Goal: Task Accomplishment & Management: Use online tool/utility

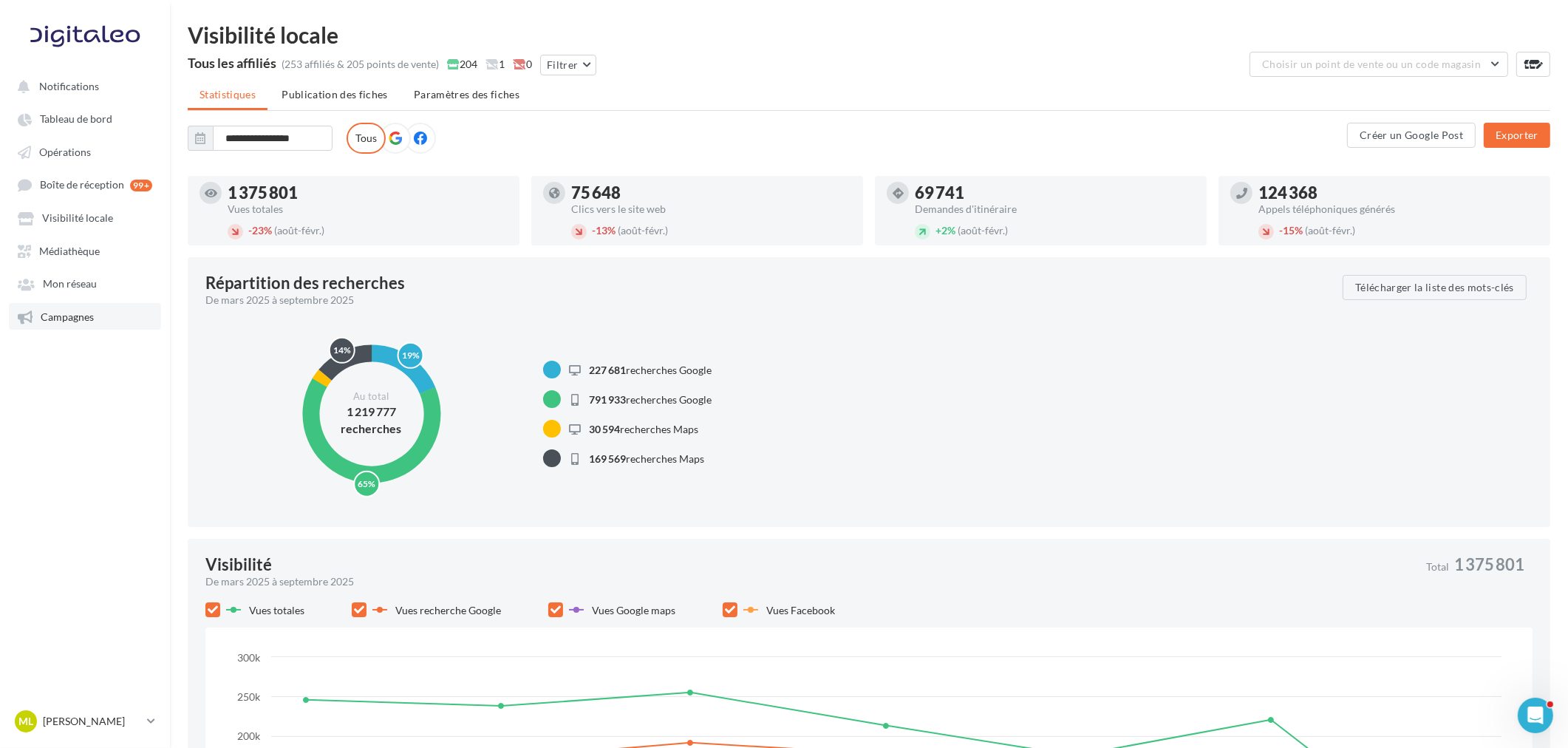
click at [97, 315] on link "Campagnes" at bounding box center [85, 316] width 152 height 27
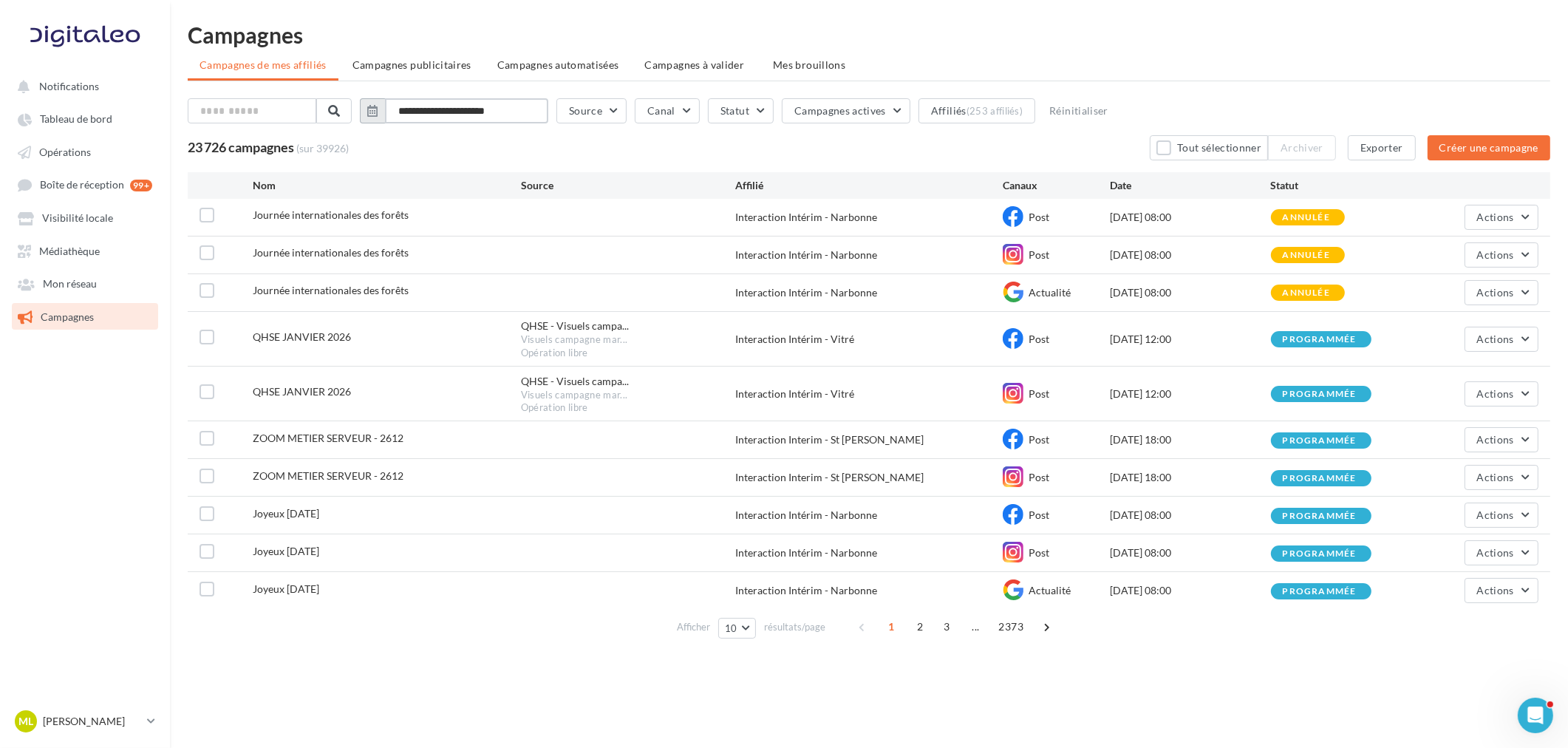
click at [462, 107] on input "**********" at bounding box center [467, 110] width 164 height 25
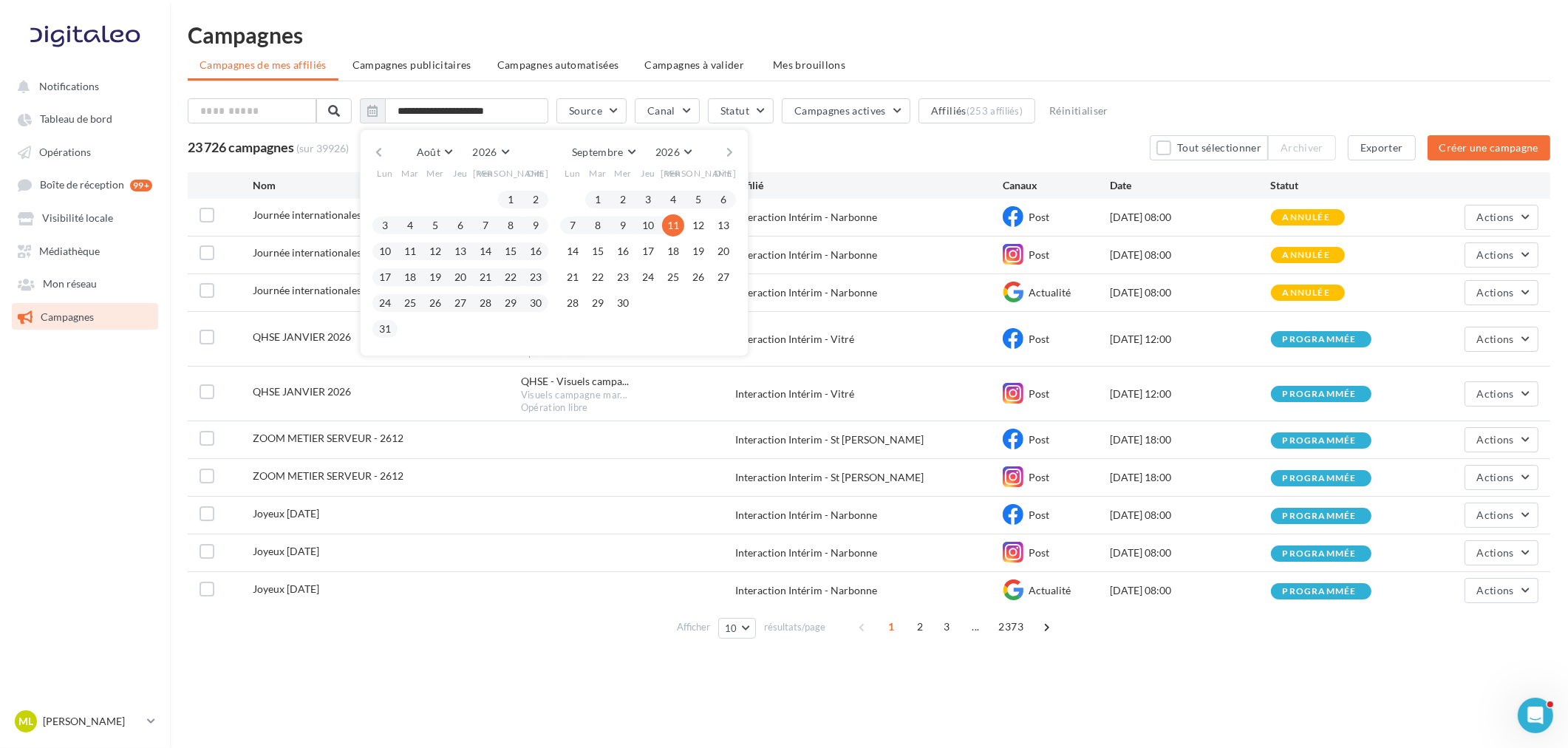
click at [853, 146] on div "23 726 campagnes (sur 39926) Tout sélectionner Archiver Exporter Créer une camp…" at bounding box center [869, 147] width 1363 height 25
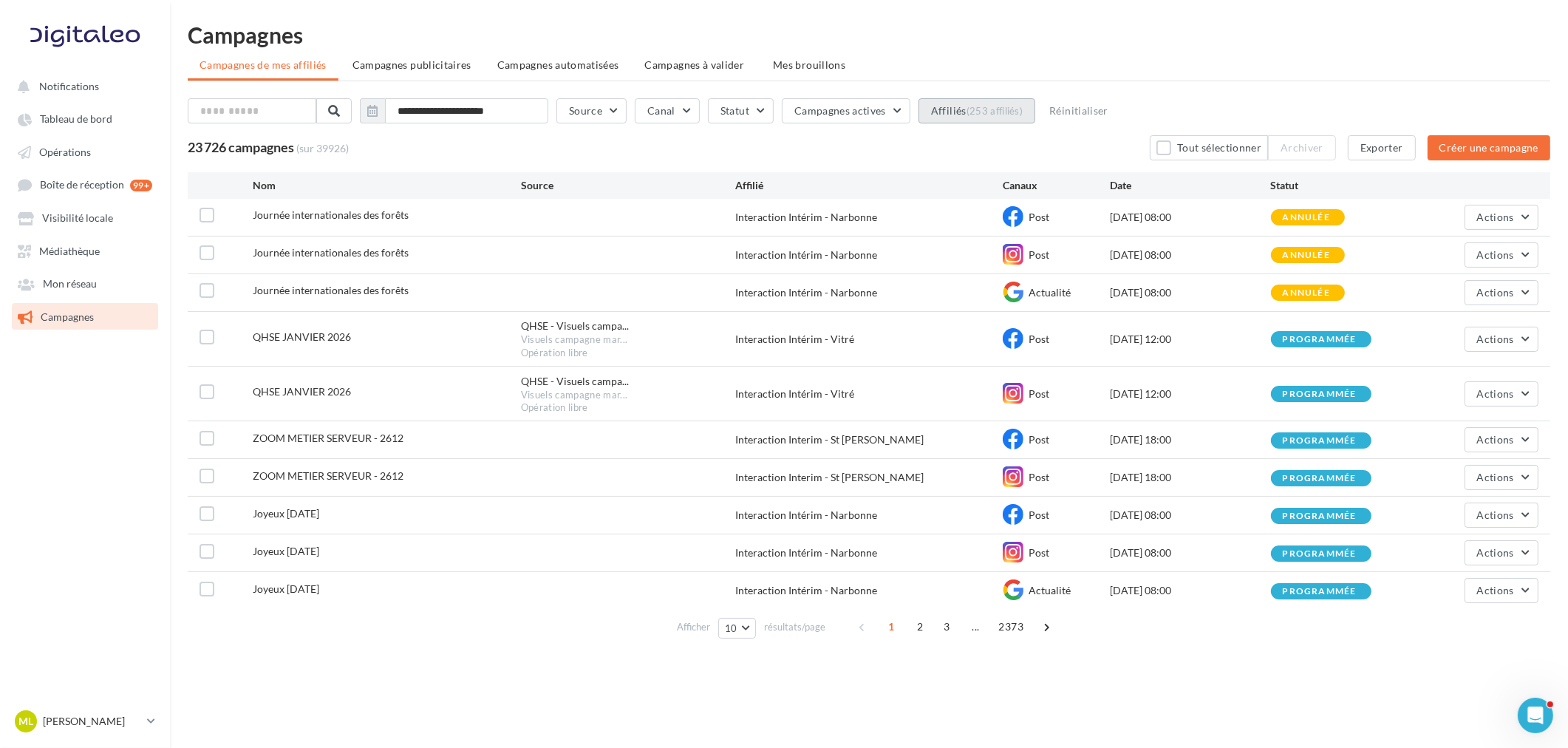
click at [1002, 116] on div "(253 affiliés)" at bounding box center [995, 110] width 57 height 11
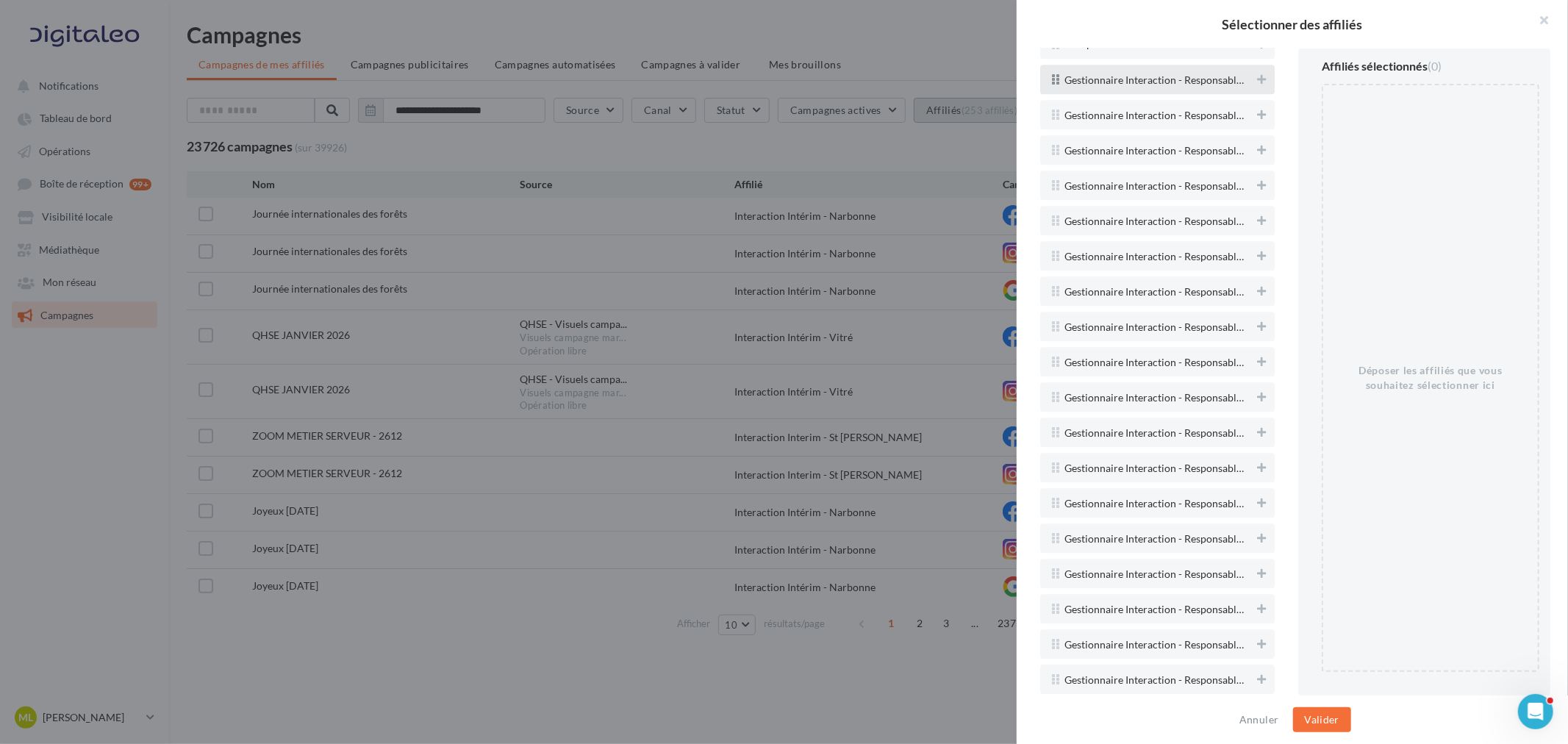
scroll to position [3187, 0]
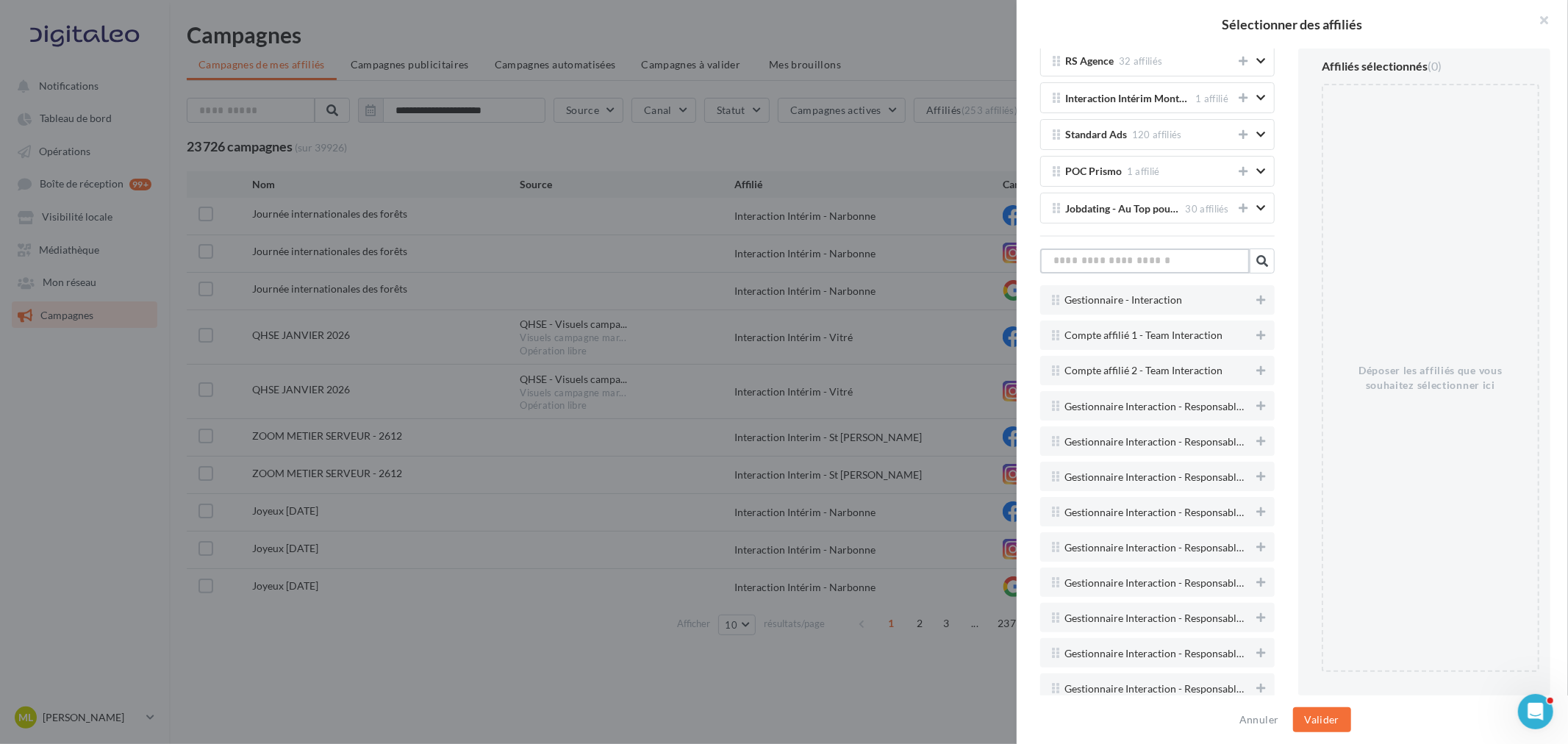
click at [1133, 274] on input "text" at bounding box center [1144, 260] width 209 height 25
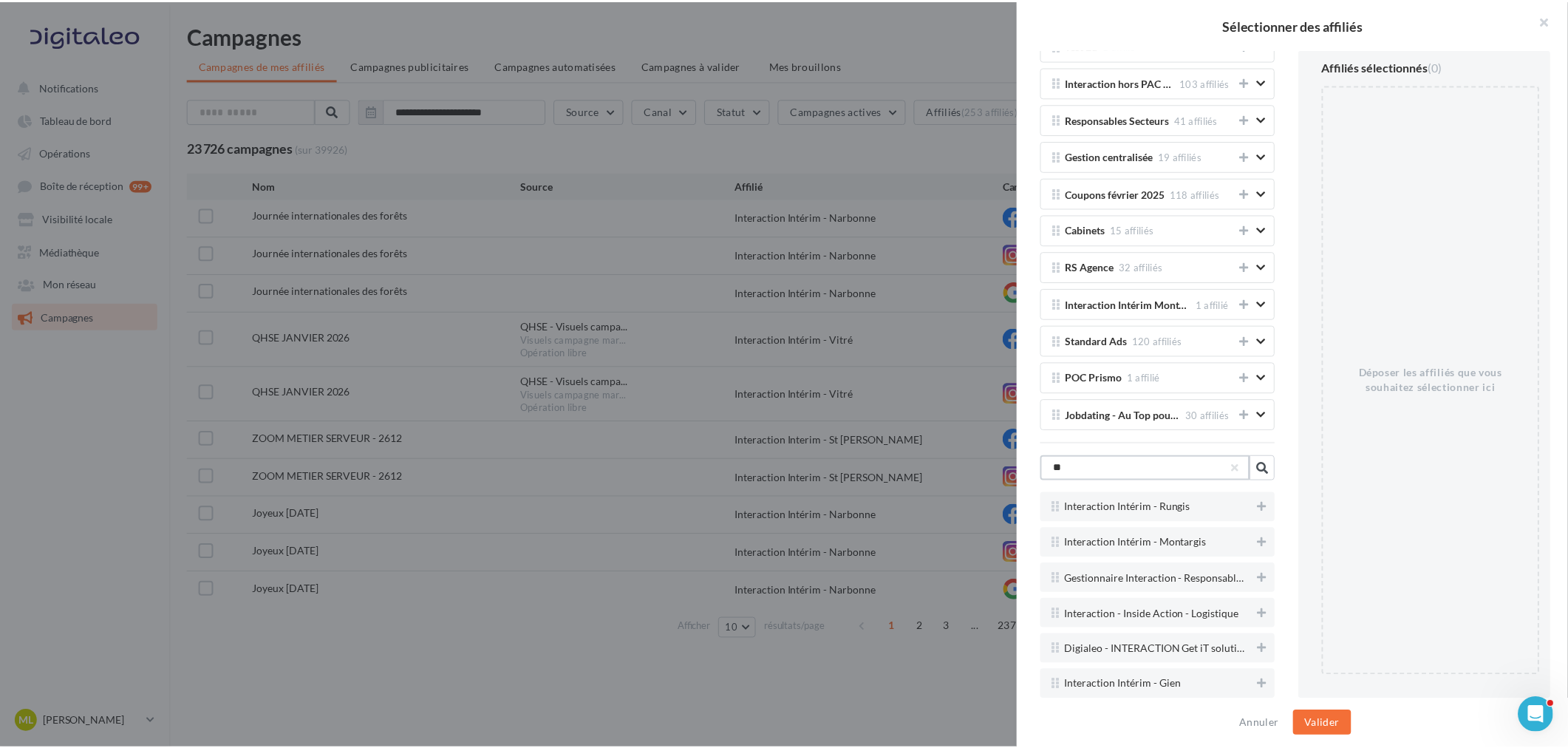
scroll to position [2832, 0]
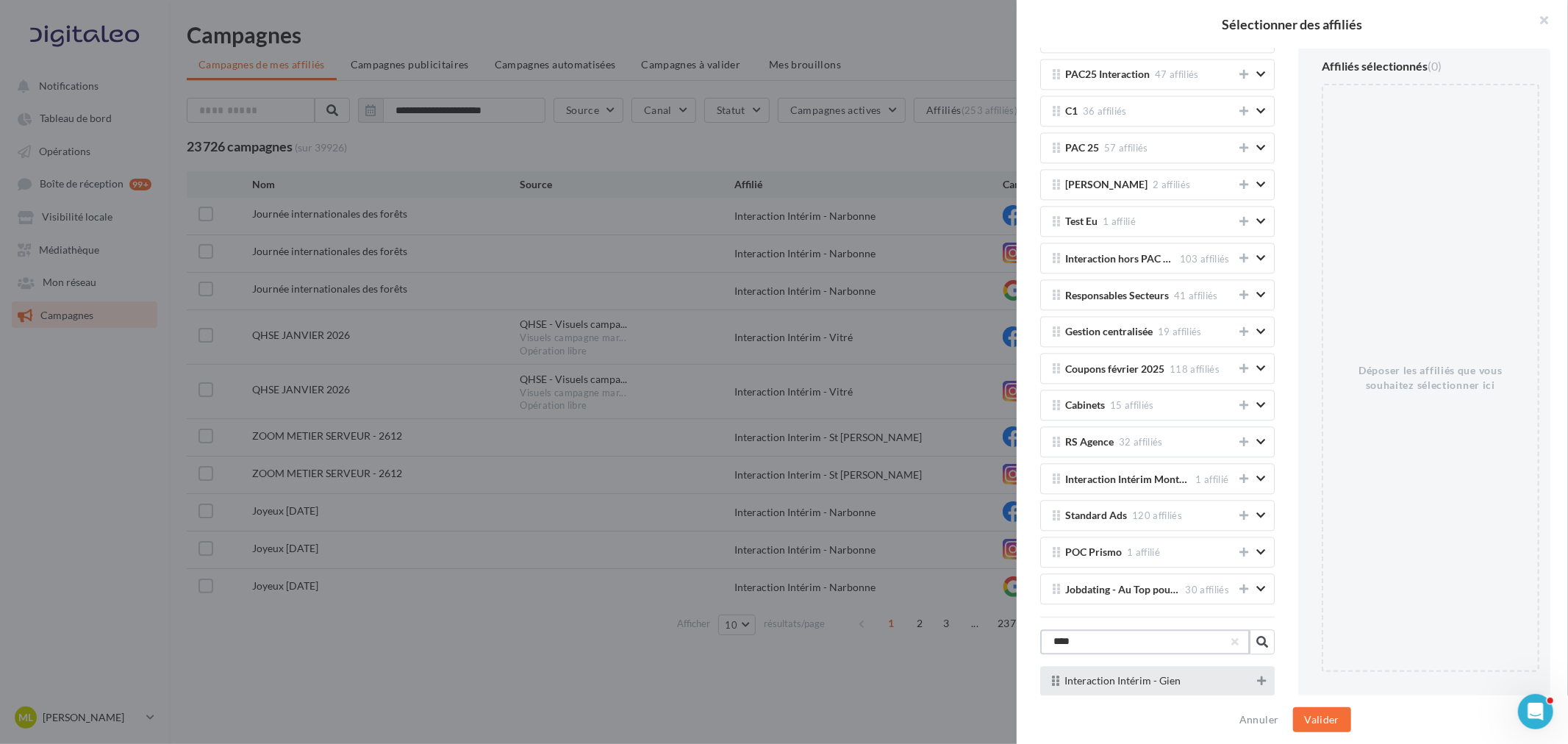
type input "****"
click at [1257, 677] on icon at bounding box center [1261, 681] width 9 height 11
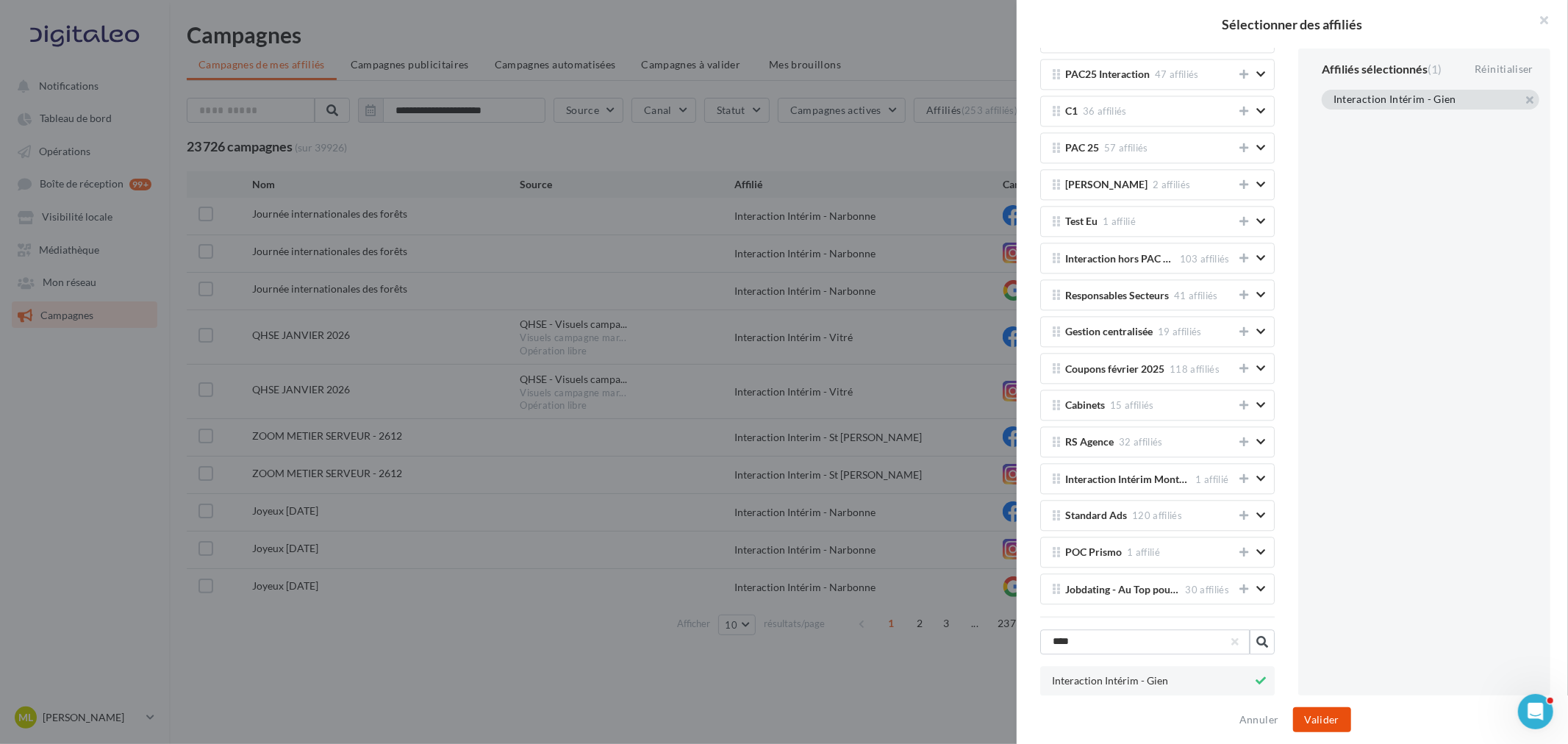
click at [1306, 715] on button "Valider" at bounding box center [1321, 720] width 58 height 25
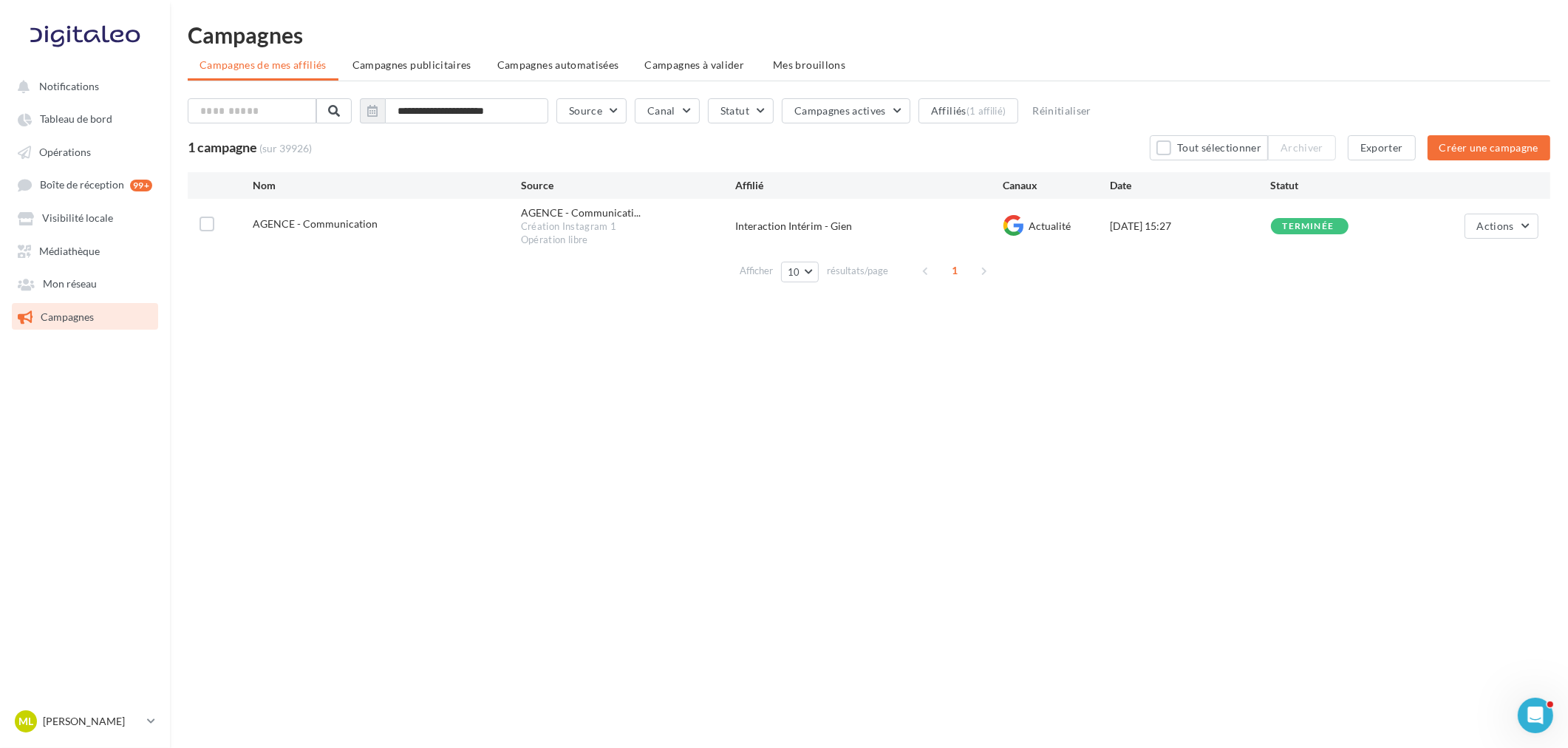
drag, startPoint x: 200, startPoint y: 219, endPoint x: 208, endPoint y: 232, distance: 15.3
click at [200, 219] on label at bounding box center [207, 224] width 15 height 15
click at [1534, 229] on button "Actions" at bounding box center [1502, 226] width 74 height 25
